Goal: Task Accomplishment & Management: Use online tool/utility

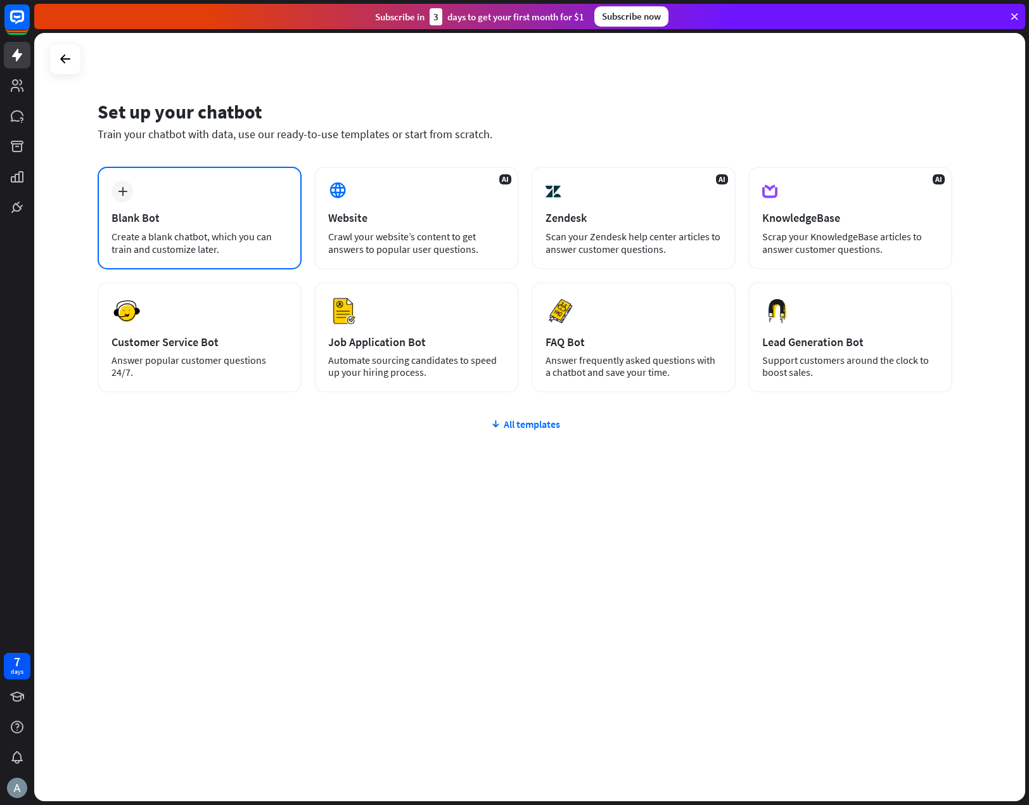
click at [189, 243] on div "Create a blank chatbot, which you can train and customize later." at bounding box center [200, 242] width 176 height 25
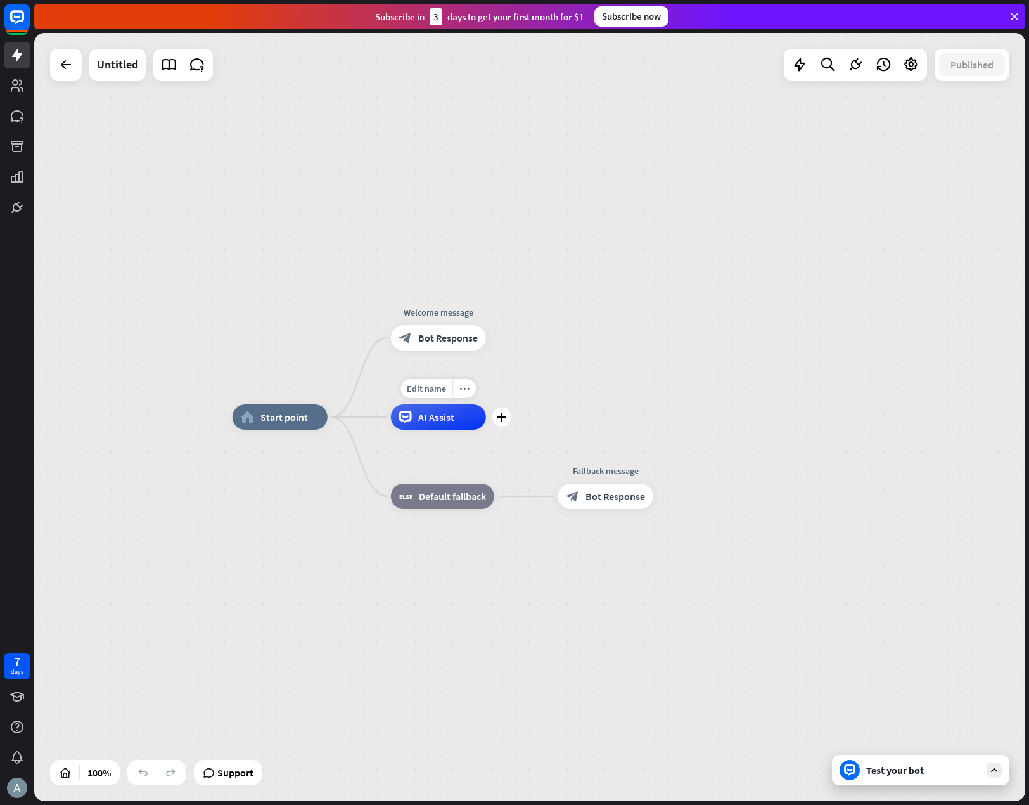
click at [459, 429] on div "AI Assist" at bounding box center [438, 416] width 95 height 25
click at [507, 416] on div "plus" at bounding box center [501, 416] width 19 height 19
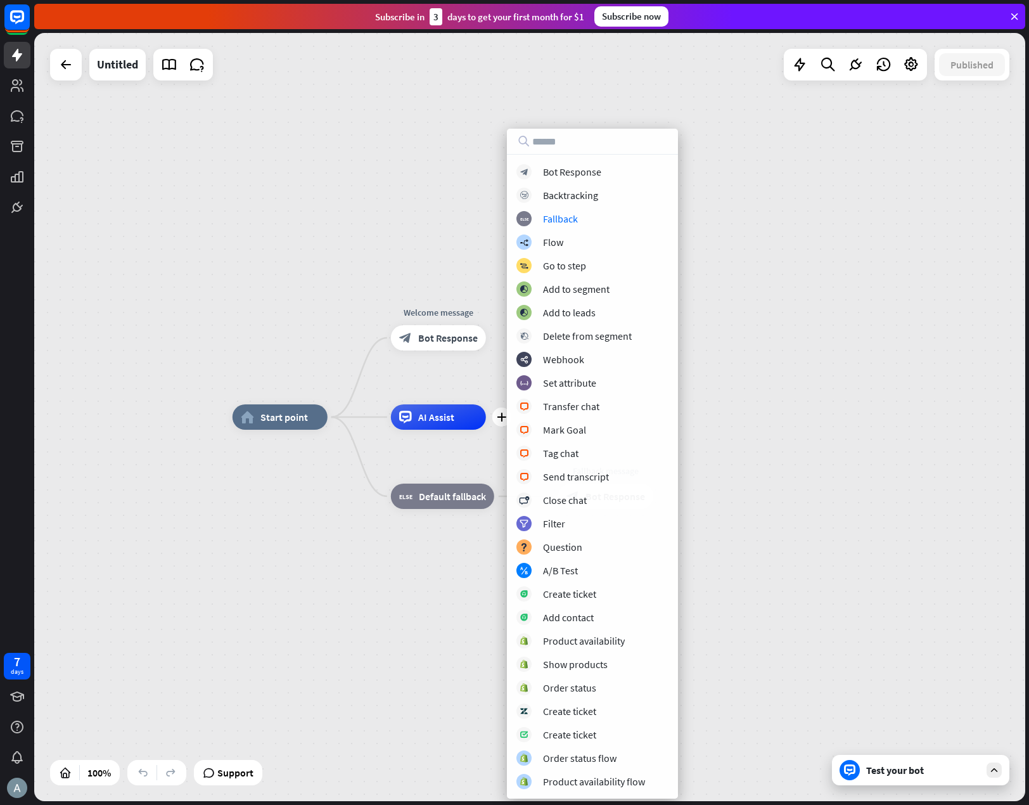
click at [780, 298] on div "home_2 Start point Welcome message block_bot_response Bot Response plus AI Assi…" at bounding box center [529, 417] width 991 height 768
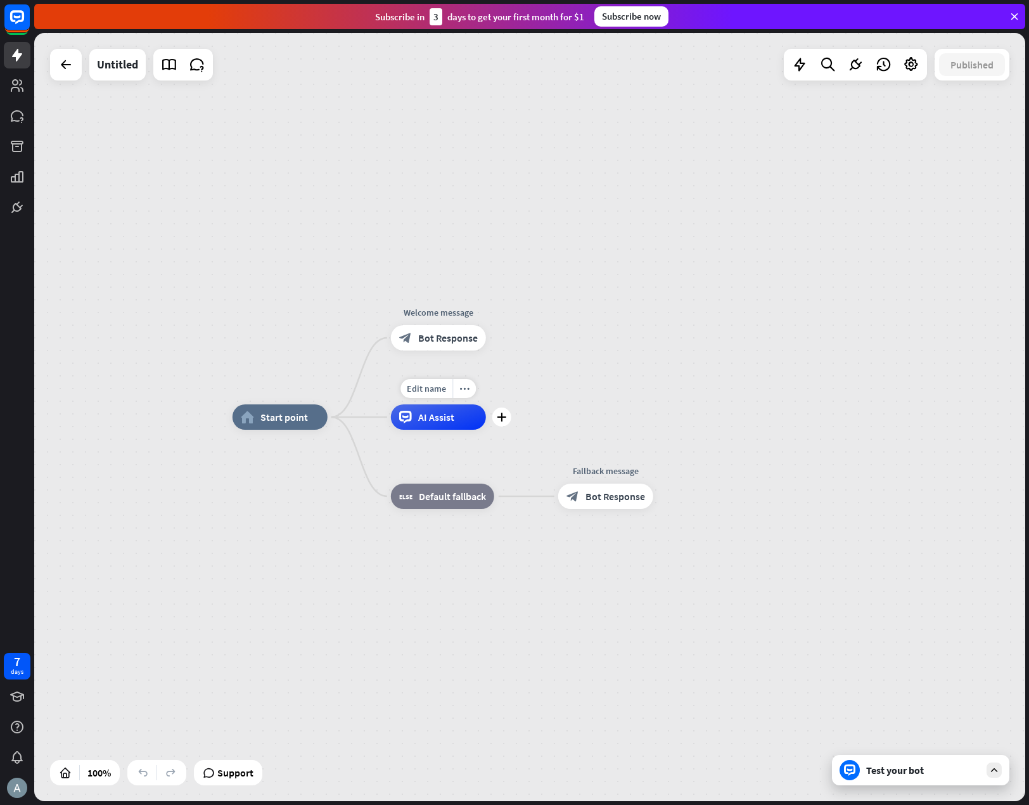
click at [442, 421] on span "AI Assist" at bounding box center [436, 417] width 36 height 13
click at [468, 424] on div "AI Assist" at bounding box center [438, 416] width 95 height 25
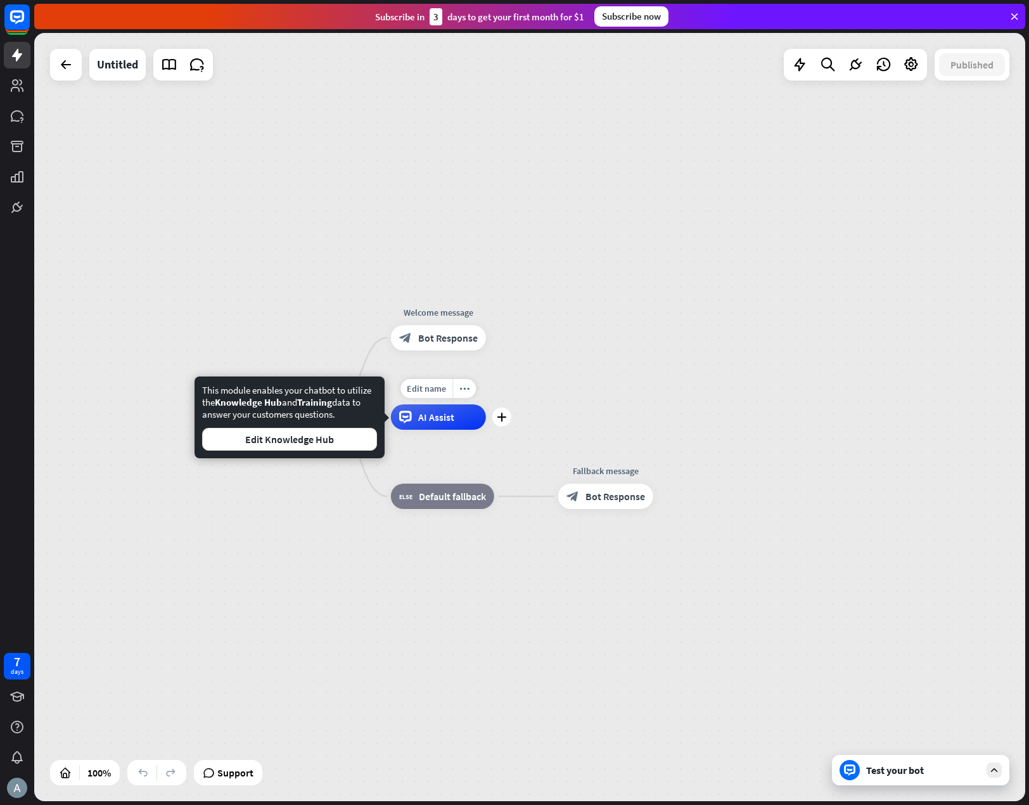
click at [473, 418] on div "AI Assist" at bounding box center [438, 416] width 95 height 25
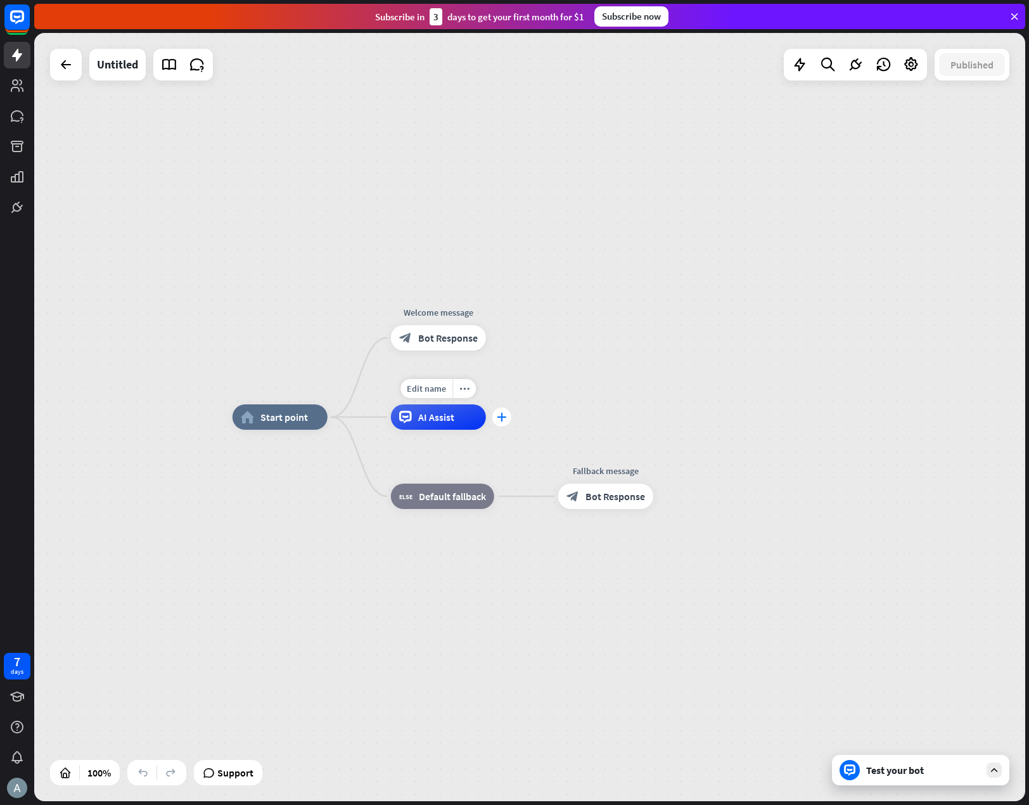
click at [502, 418] on icon "plus" at bounding box center [502, 416] width 10 height 9
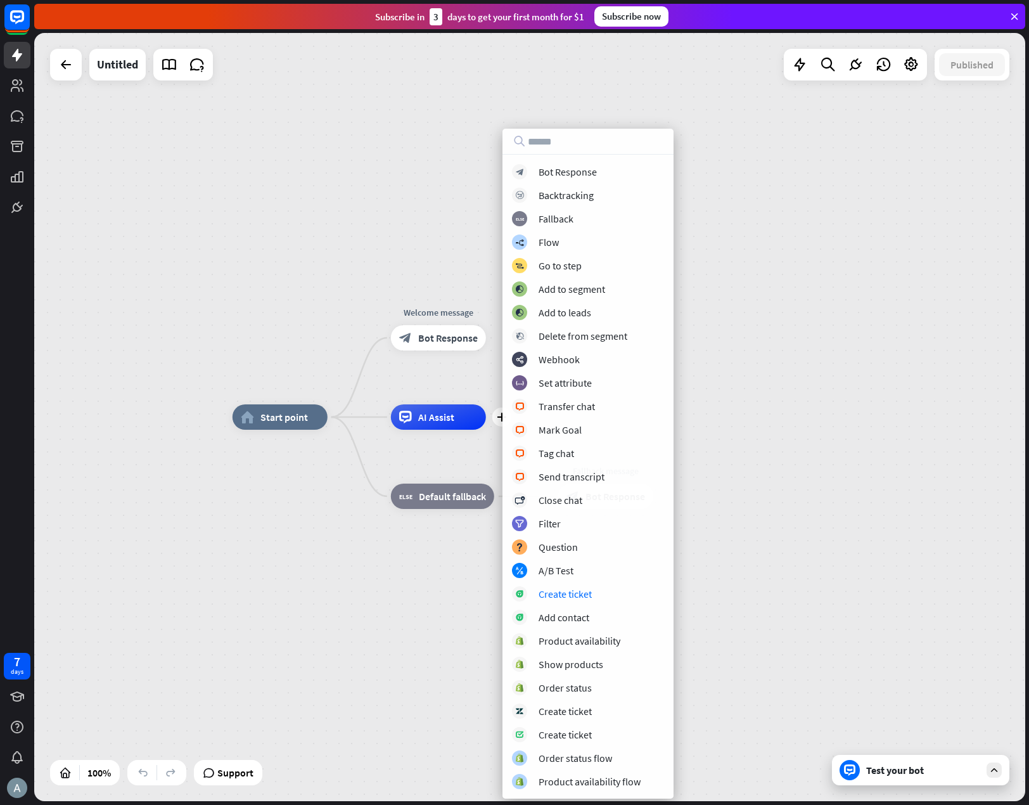
click at [795, 604] on div "home_2 Start point Welcome message block_bot_response Bot Response plus AI Assi…" at bounding box center [728, 801] width 991 height 768
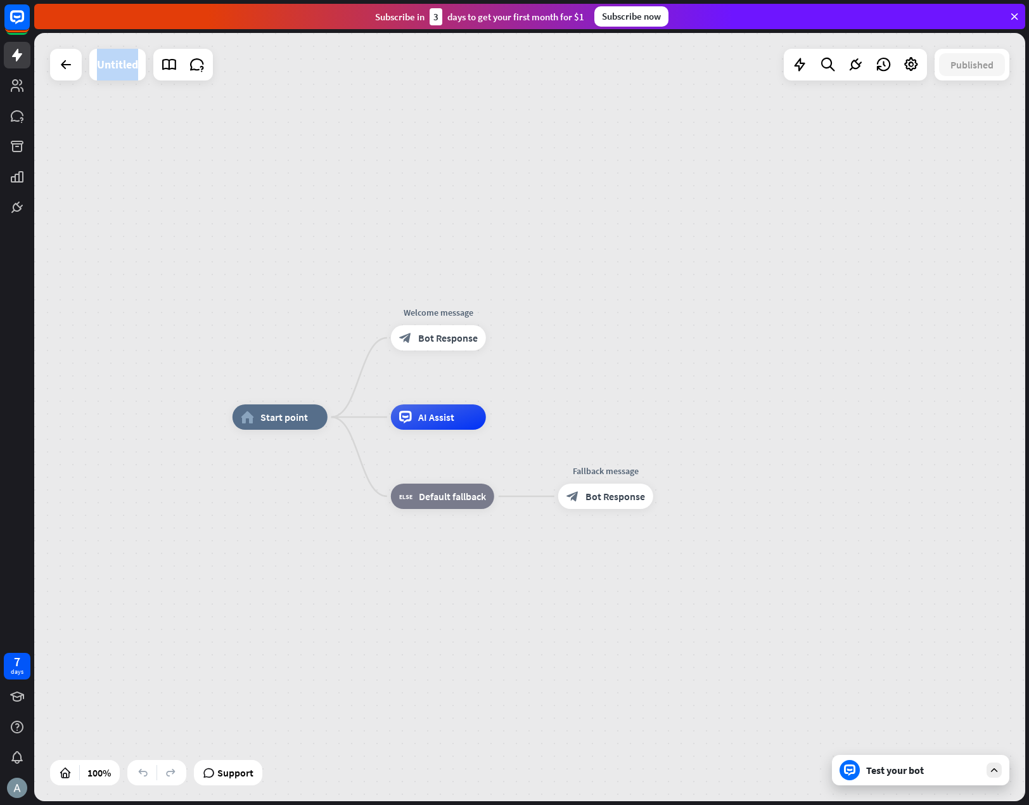
drag, startPoint x: 904, startPoint y: 70, endPoint x: 706, endPoint y: 288, distance: 294.7
click at [661, 343] on div "home_2 Start point Welcome message block_bot_response Bot Response AI Assist bl…" at bounding box center [529, 417] width 991 height 768
click at [722, 275] on div "home_2 Start point Welcome message block_bot_response Bot Response AI Assist bl…" at bounding box center [529, 417] width 991 height 768
click at [428, 418] on span "AI Assist" at bounding box center [436, 417] width 36 height 13
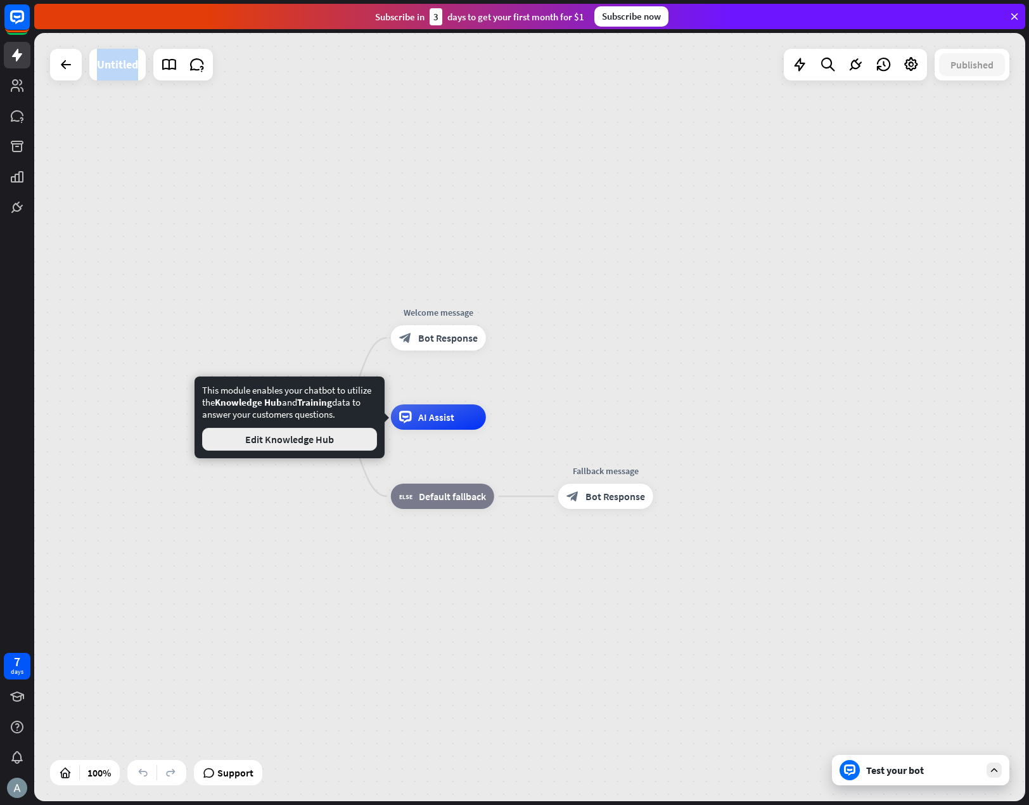
click at [311, 446] on button "Edit Knowledge Hub" at bounding box center [289, 439] width 175 height 23
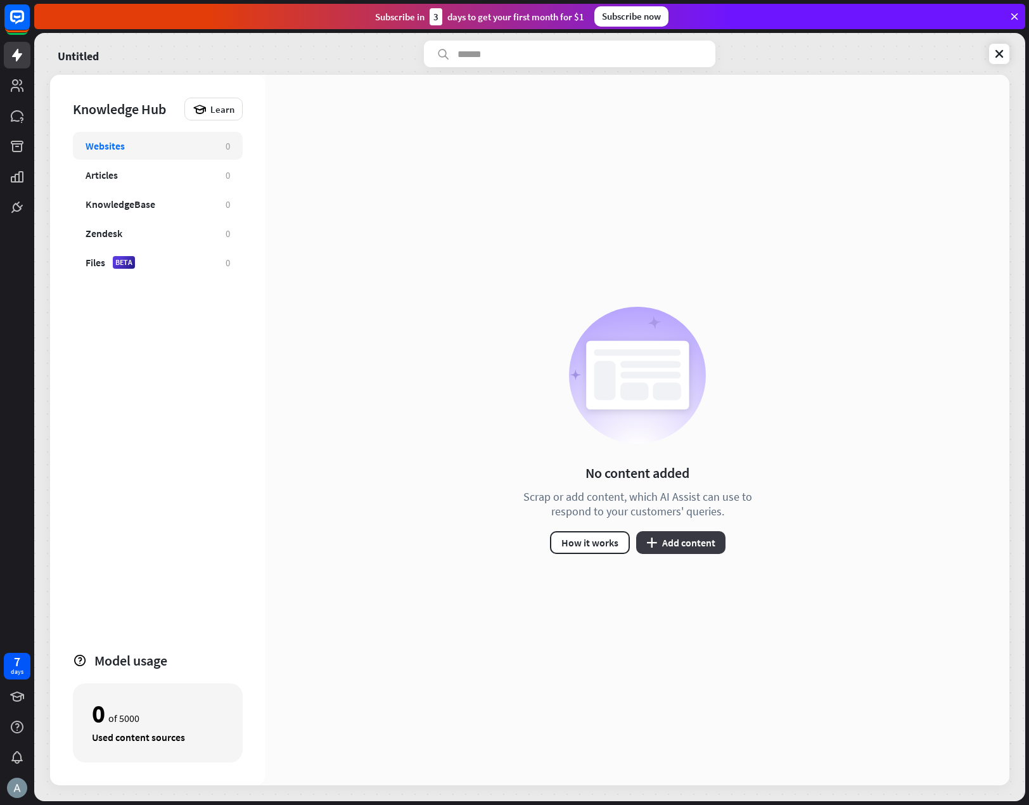
click at [690, 549] on button "plus Add content" at bounding box center [680, 542] width 89 height 23
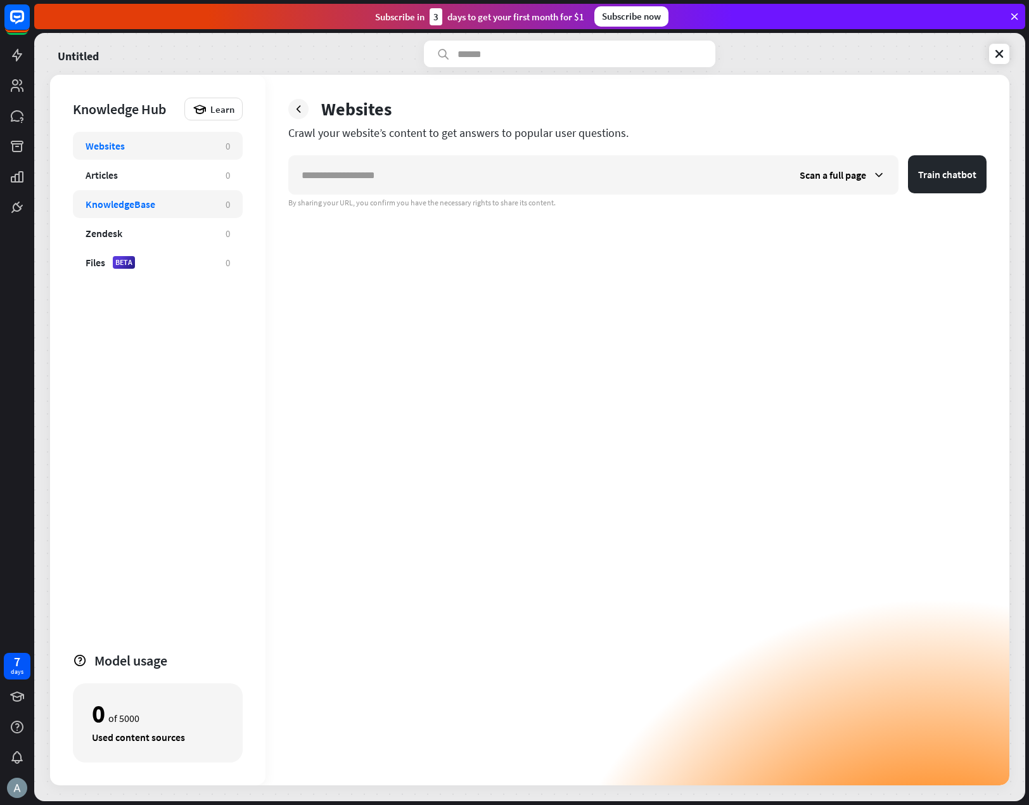
click at [117, 195] on div "KnowledgeBase 0" at bounding box center [158, 204] width 170 height 28
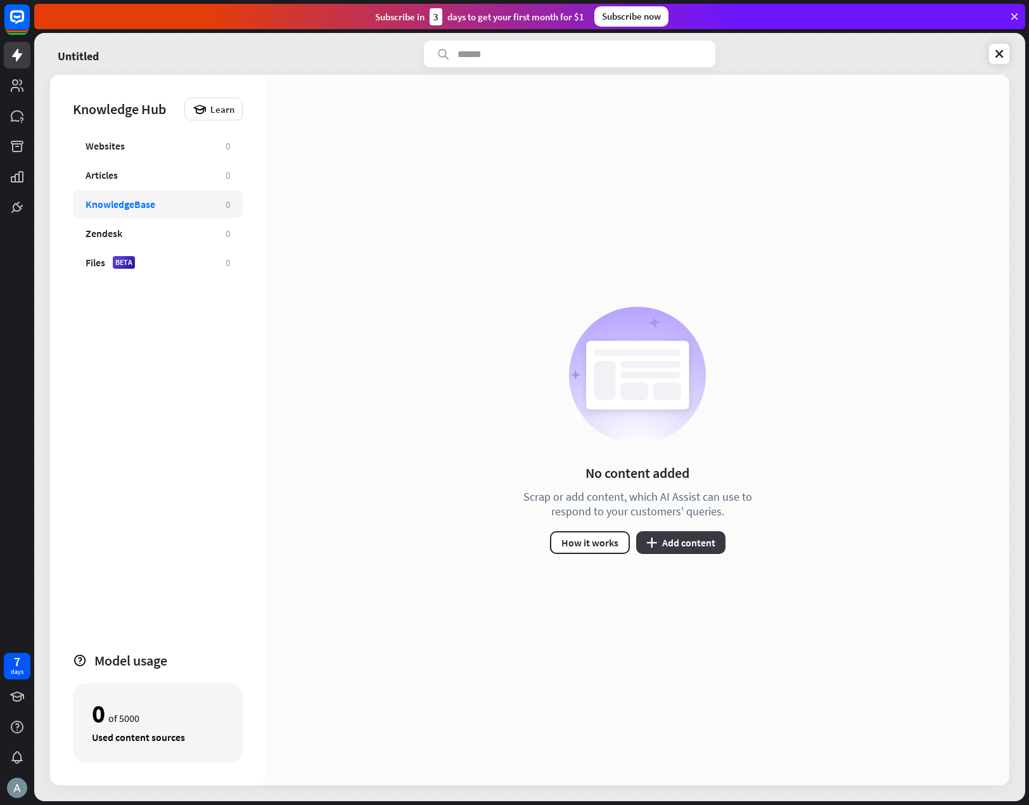
click at [701, 552] on button "plus Add content" at bounding box center [680, 542] width 89 height 23
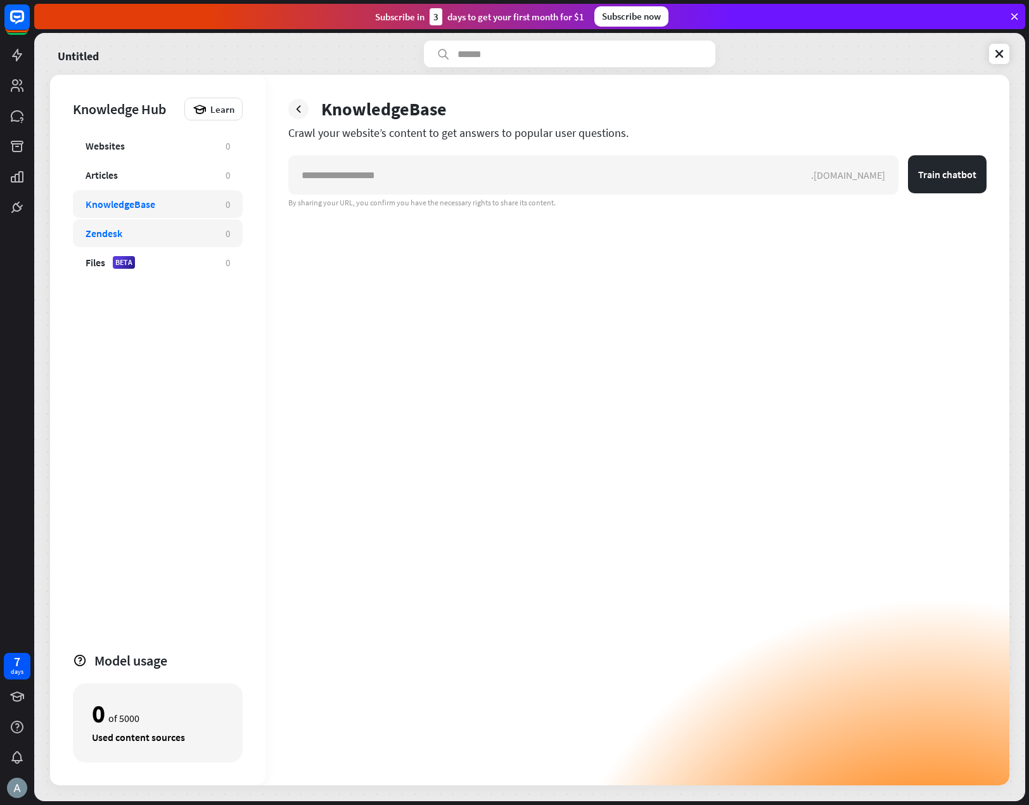
click at [150, 236] on div "Zendesk" at bounding box center [149, 233] width 127 height 13
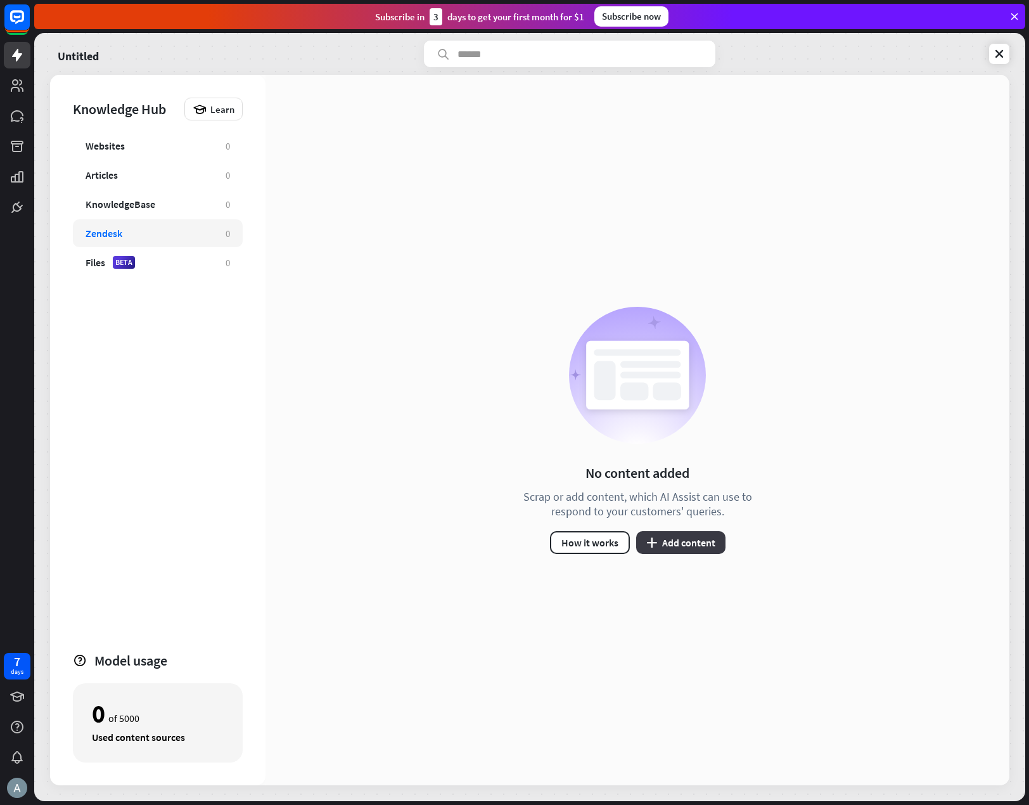
click at [685, 551] on button "plus Add content" at bounding box center [680, 542] width 89 height 23
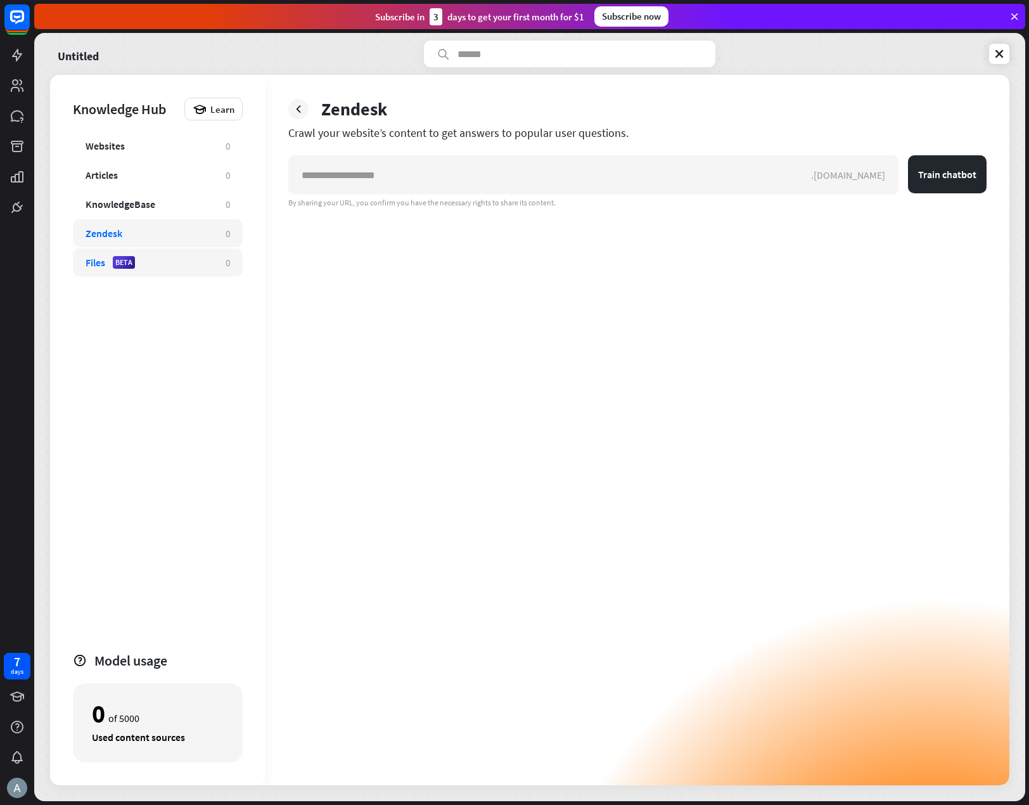
click at [99, 265] on div "Files" at bounding box center [96, 262] width 20 height 13
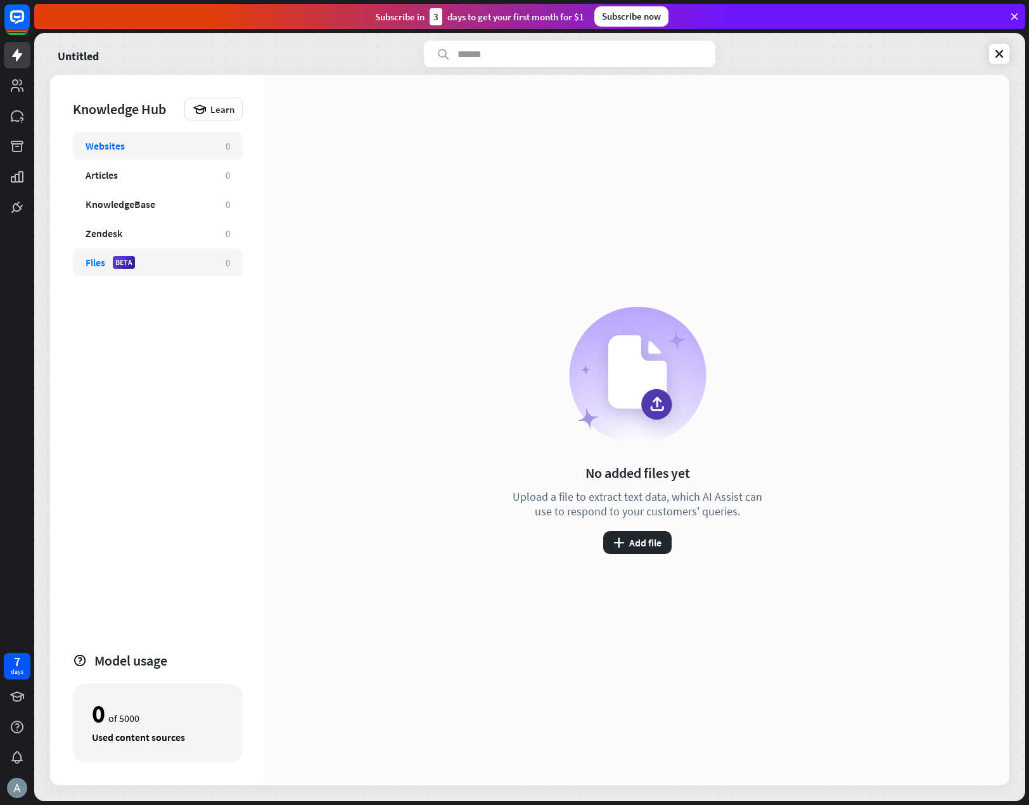
click at [123, 144] on div "Websites" at bounding box center [105, 145] width 39 height 13
